Goal: Contribute content: Add original content to the website for others to see

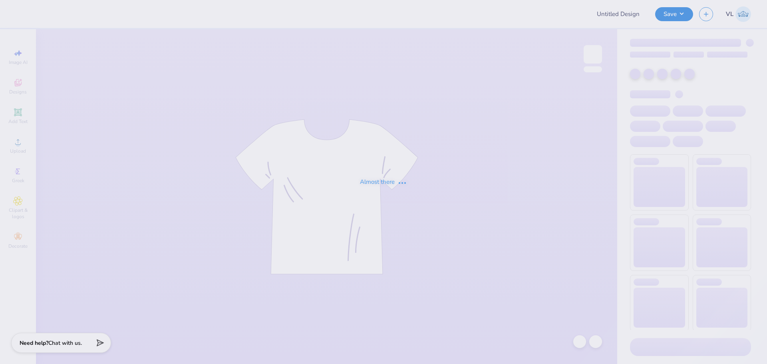
type input "axp 2025"
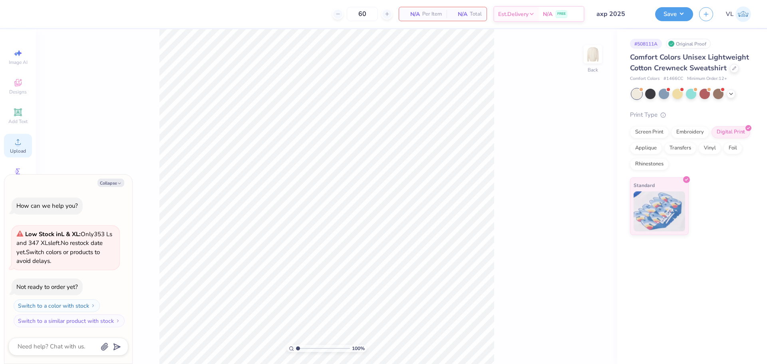
click at [13, 145] on div "Upload" at bounding box center [18, 146] width 28 height 24
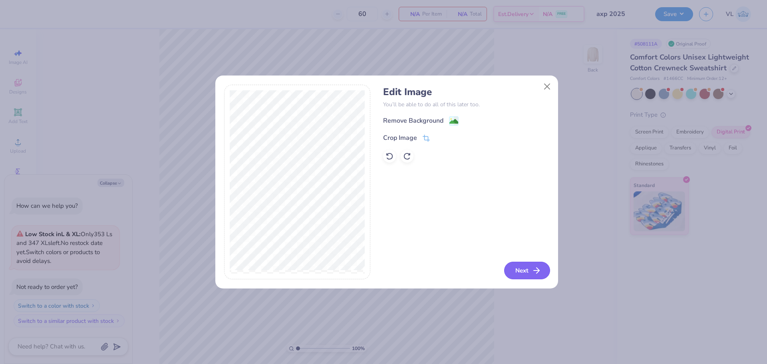
click at [521, 270] on button "Next" at bounding box center [527, 271] width 46 height 18
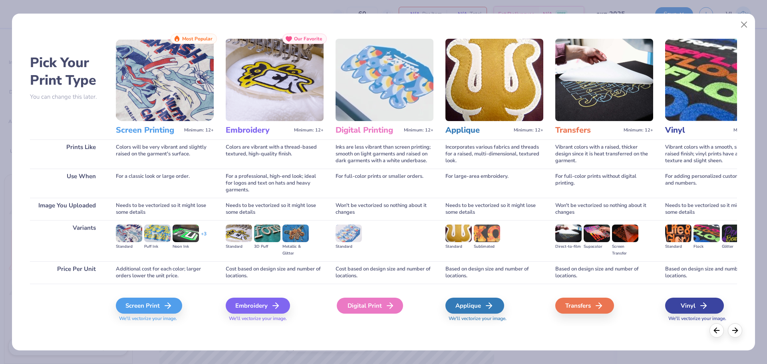
click at [388, 303] on icon at bounding box center [390, 306] width 10 height 10
type textarea "x"
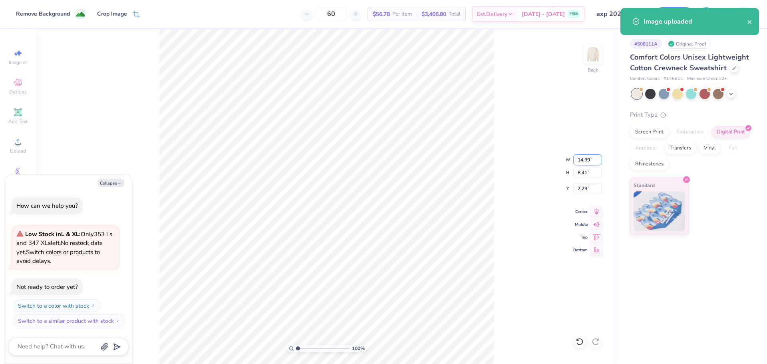
click at [589, 160] on input "14.99" at bounding box center [587, 159] width 29 height 11
type input "3.5"
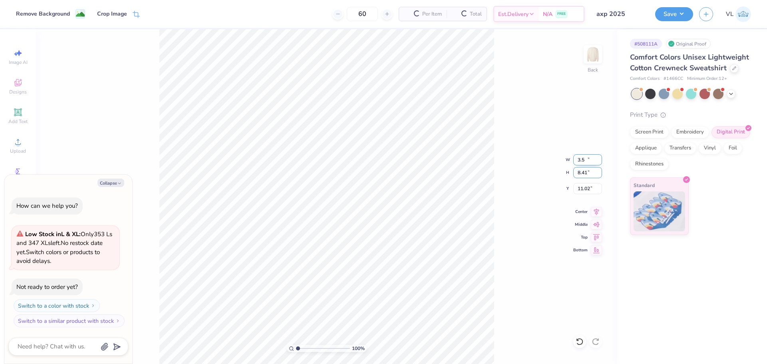
type textarea "x"
type input "3.50"
type input "1.96"
type input "3"
type textarea "x"
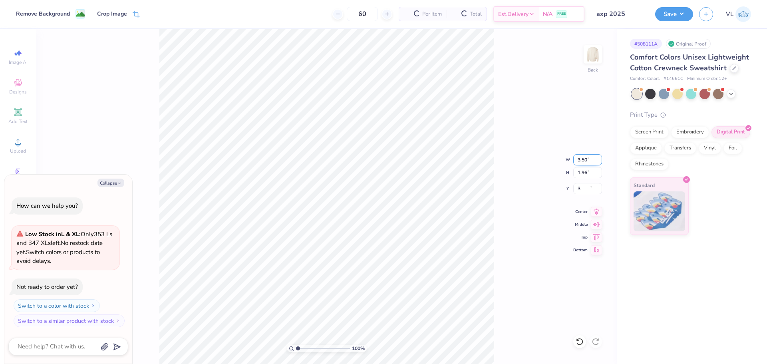
type input "3.00"
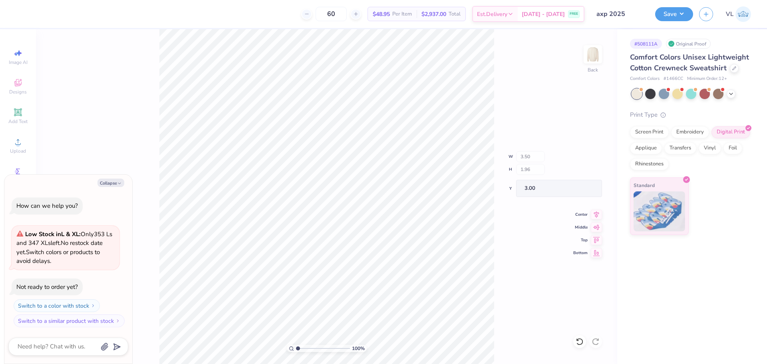
type textarea "x"
click at [581, 158] on input "3.50" at bounding box center [587, 159] width 29 height 11
type input "4"
type textarea "x"
type input "4.00"
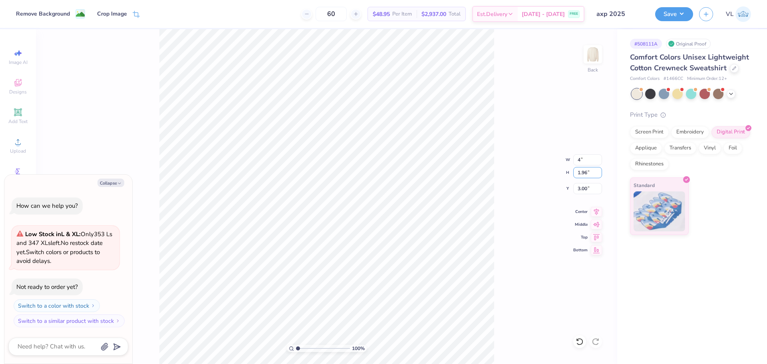
type input "2.25"
type input "3"
type textarea "x"
type input "3.00"
click at [591, 51] on img at bounding box center [593, 54] width 32 height 32
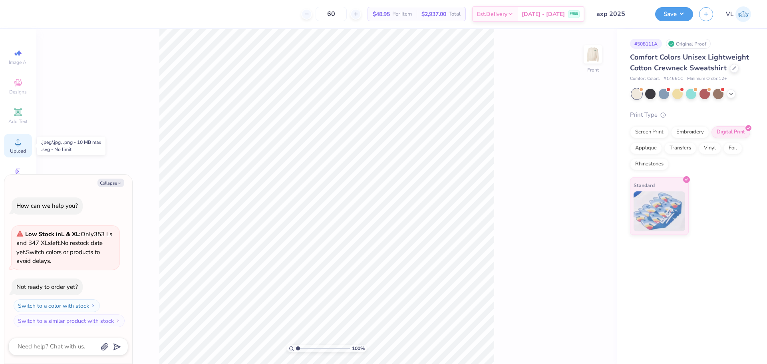
click at [12, 140] on div "Upload" at bounding box center [18, 146] width 28 height 24
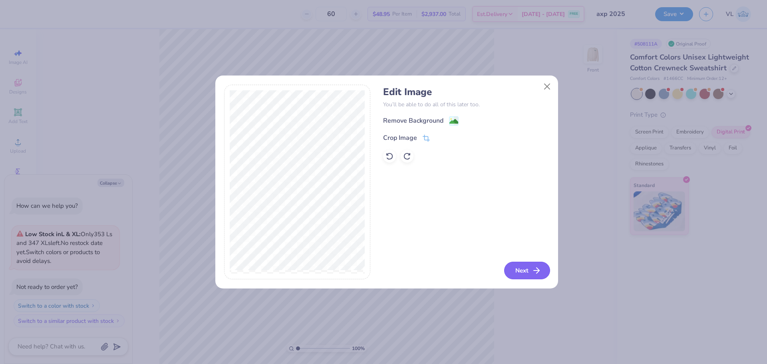
click at [524, 268] on button "Next" at bounding box center [527, 271] width 46 height 18
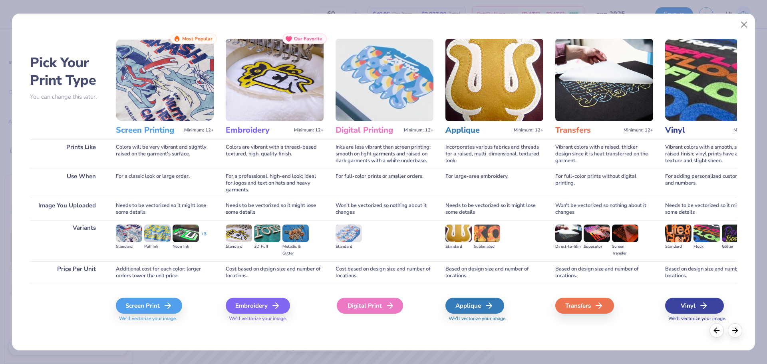
click at [380, 302] on div "Digital Print" at bounding box center [370, 306] width 66 height 16
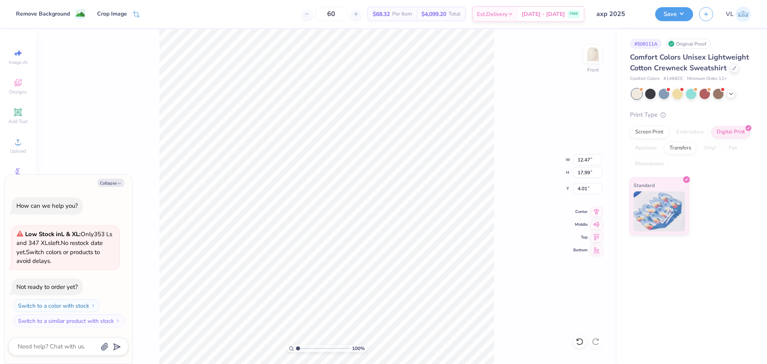
click at [585, 174] on div "For full-color prints without digital printing." at bounding box center [604, 163] width 98 height 29
click at [587, 169] on div "For full-color prints without digital printing." at bounding box center [604, 163] width 98 height 29
click at [354, 270] on div "Digital Print" at bounding box center [384, 285] width 98 height 43
drag, startPoint x: 352, startPoint y: 256, endPoint x: 352, endPoint y: 220, distance: 35.9
click at [352, 220] on div "Digital Printing Minimum: 12+ Inks are less vibrant than screen printing; smoot…" at bounding box center [384, 160] width 98 height 293
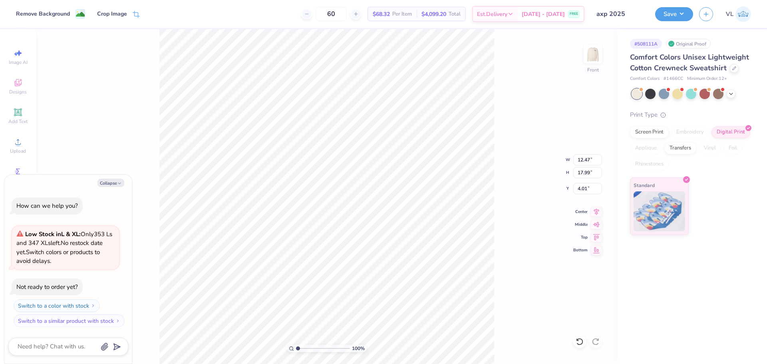
click at [592, 159] on div "For full-color prints without digital printing." at bounding box center [604, 163] width 98 height 29
click at [585, 158] on div "For full-color prints without digital printing." at bounding box center [604, 163] width 98 height 29
click at [489, 182] on div "Needs to be vectorized so it might lose some details" at bounding box center [494, 189] width 98 height 22
drag, startPoint x: 222, startPoint y: 65, endPoint x: 463, endPoint y: 310, distance: 343.1
click at [476, 314] on div "Pick Your Print Type You can change this later. Prints Like Use When Image You …" at bounding box center [383, 160] width 743 height 341
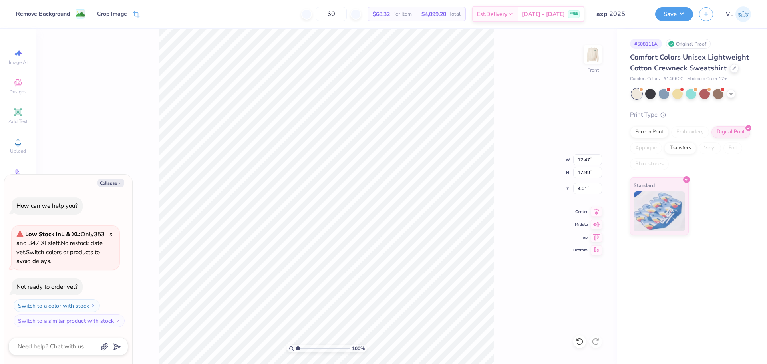
click at [125, 300] on div "Pick Your Print Type You can change this later. Prints Like Use When Image You …" at bounding box center [383, 160] width 743 height 341
click at [603, 56] on img at bounding box center [604, 60] width 98 height 82
click at [595, 54] on img at bounding box center [604, 60] width 98 height 82
type textarea "x"
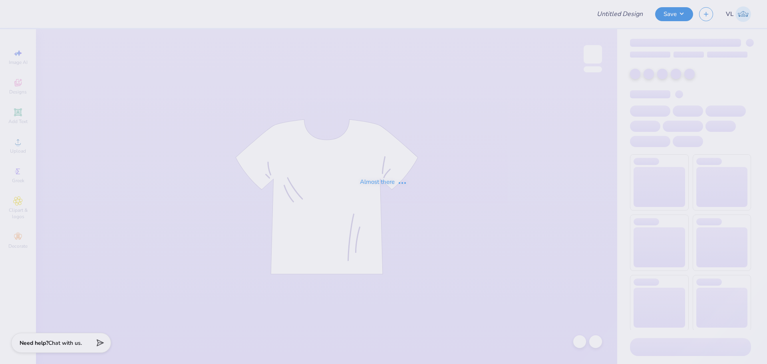
type input "axp 2025"
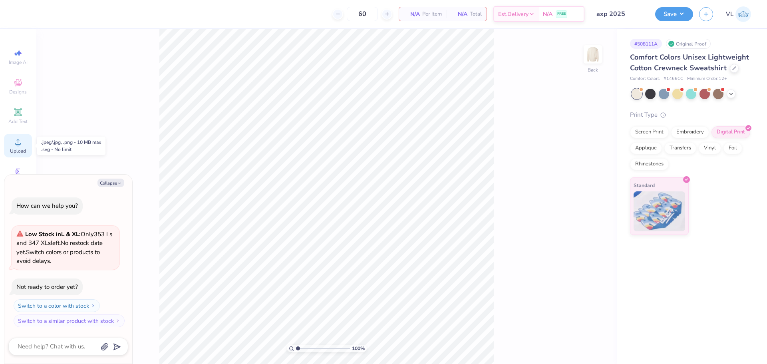
click at [19, 145] on circle at bounding box center [18, 144] width 4 height 4
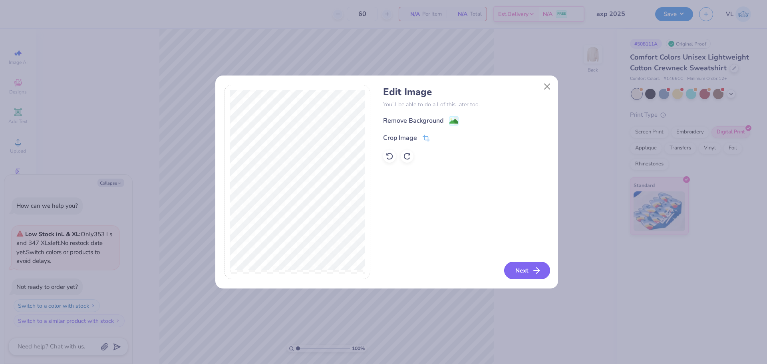
click at [520, 270] on button "Next" at bounding box center [527, 271] width 46 height 18
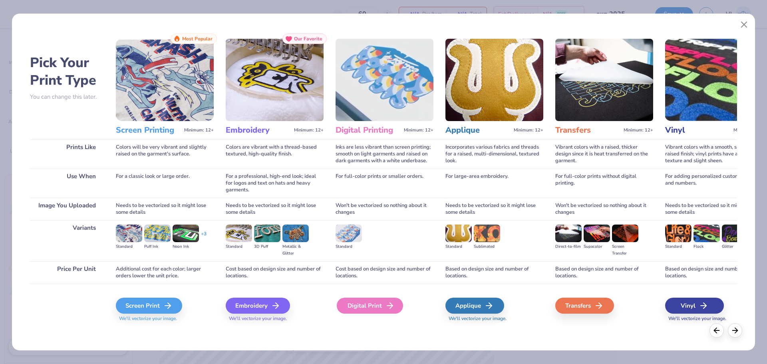
click at [363, 303] on div "Digital Print" at bounding box center [370, 306] width 66 height 16
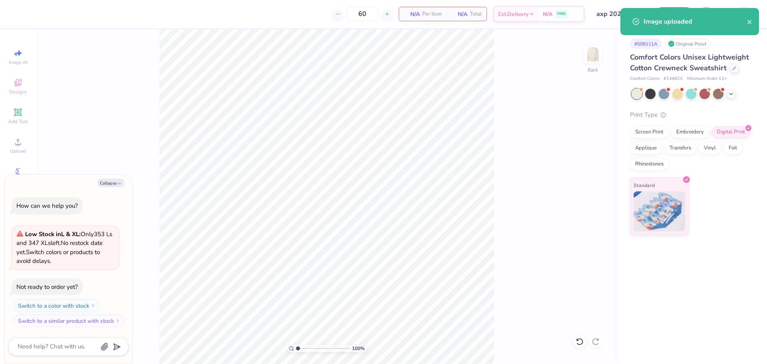
type textarea "x"
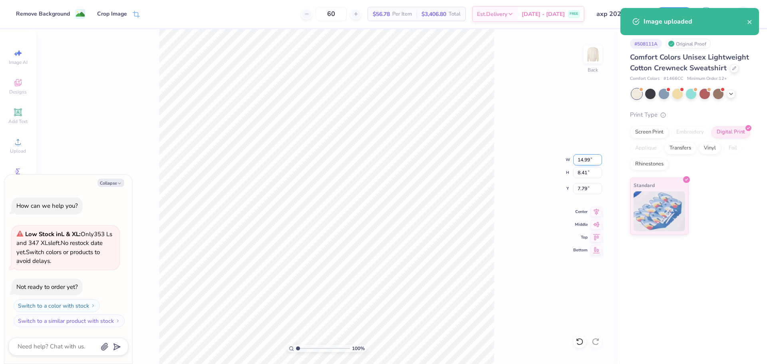
click at [583, 162] on input "14.99" at bounding box center [587, 159] width 29 height 11
type input "4"
type textarea "x"
type input "4.00"
type input "2.25"
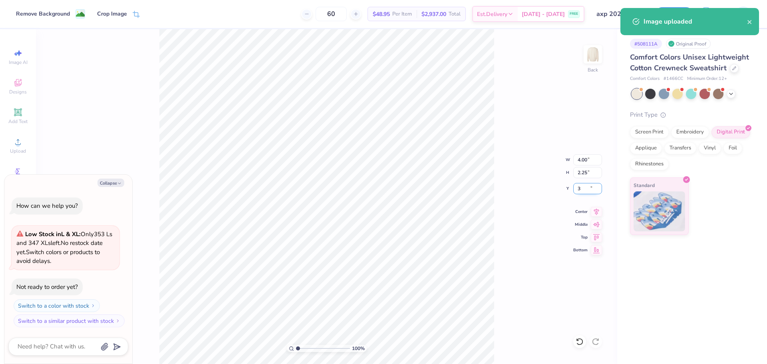
type input "3"
type textarea "x"
type input "3.00"
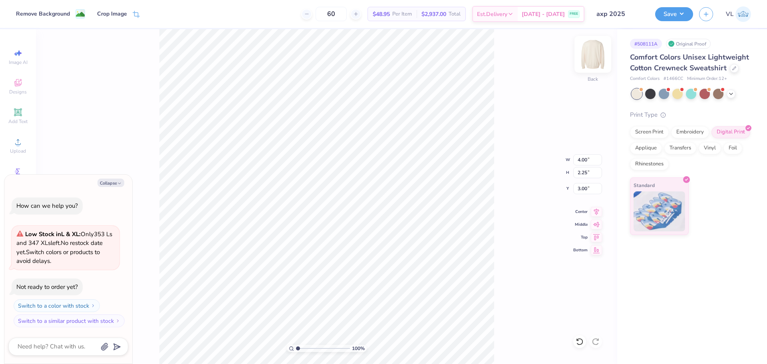
click at [589, 54] on img at bounding box center [593, 54] width 32 height 32
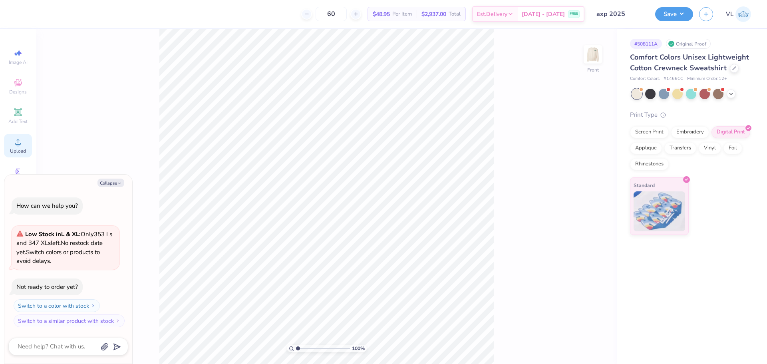
click at [13, 155] on div "Upload" at bounding box center [18, 146] width 28 height 24
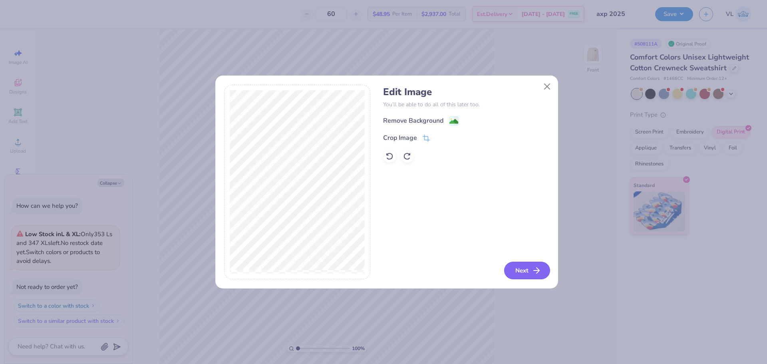
click at [532, 268] on icon "button" at bounding box center [537, 271] width 10 height 10
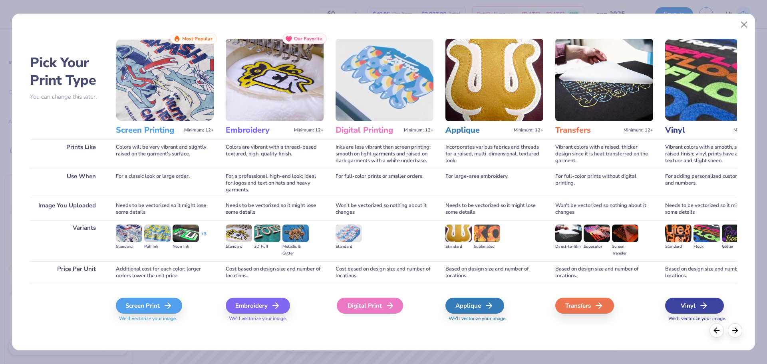
click at [349, 312] on div "Digital Print" at bounding box center [370, 306] width 66 height 16
type textarea "x"
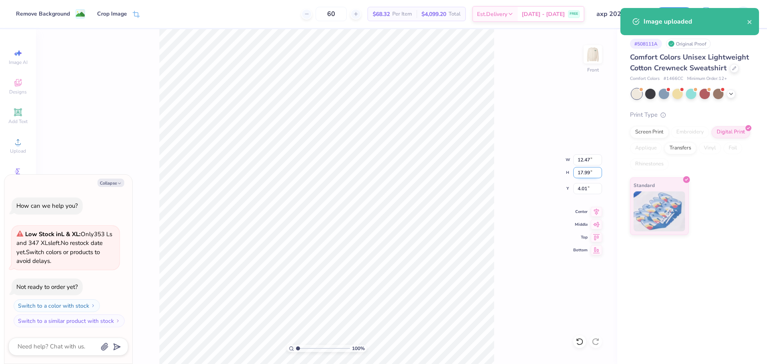
click at [589, 167] on input "17.99" at bounding box center [587, 172] width 29 height 11
type input "18"
type textarea "x"
type input "12.48"
type input "18.00"
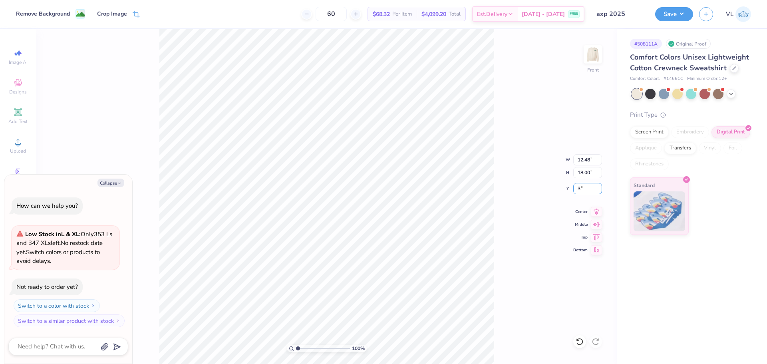
type input "3"
type textarea "x"
type input "3.00"
click at [668, 10] on button "Save" at bounding box center [674, 13] width 38 height 14
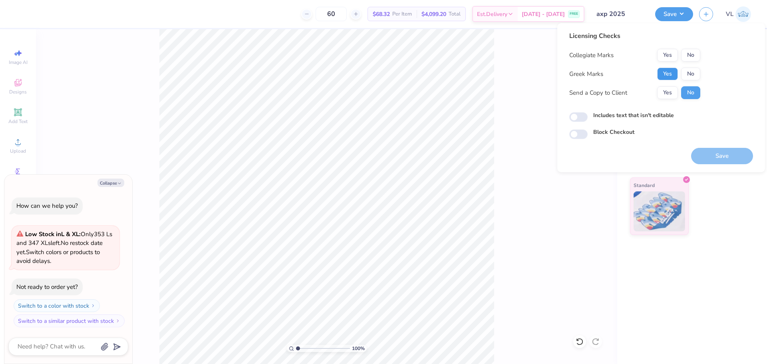
click at [672, 71] on button "Yes" at bounding box center [667, 73] width 21 height 13
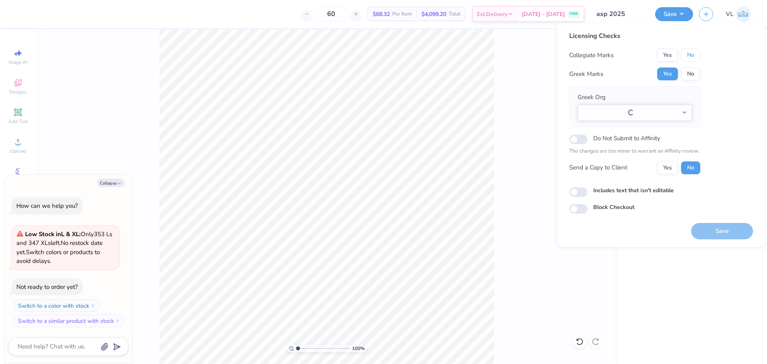
click at [690, 58] on button "No" at bounding box center [690, 55] width 19 height 13
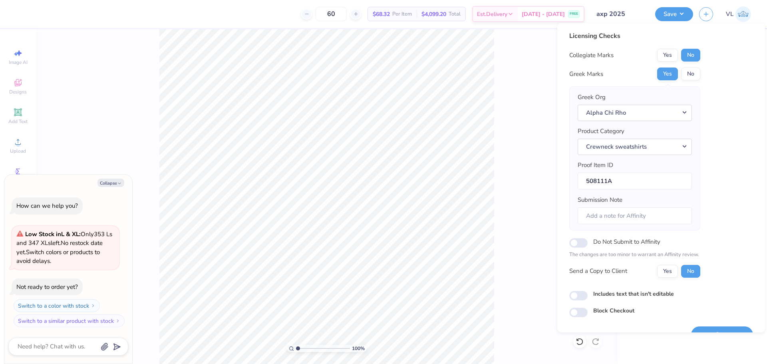
type textarea "x"
